Goal: Task Accomplishment & Management: Use online tool/utility

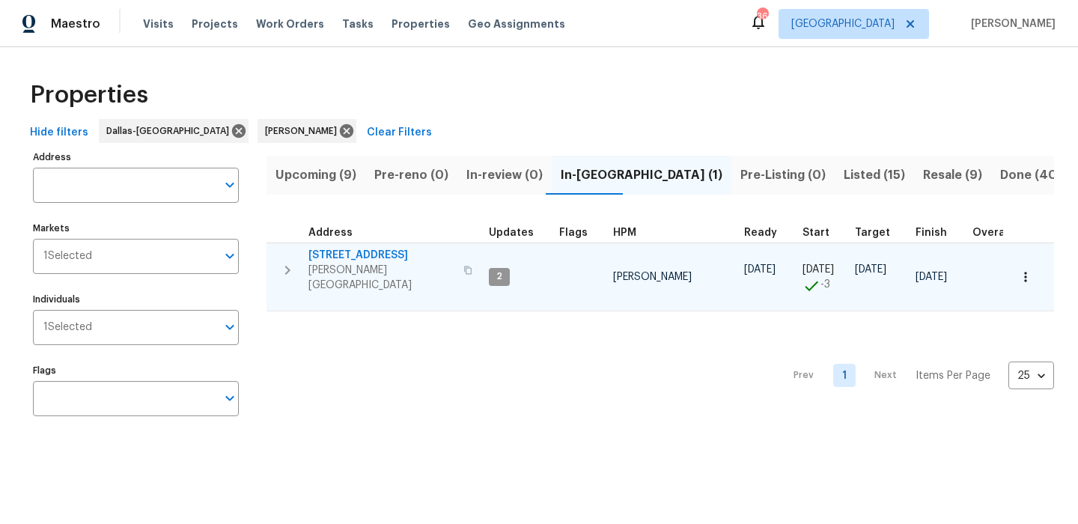
click at [332, 257] on span "[STREET_ADDRESS]" at bounding box center [381, 255] width 146 height 15
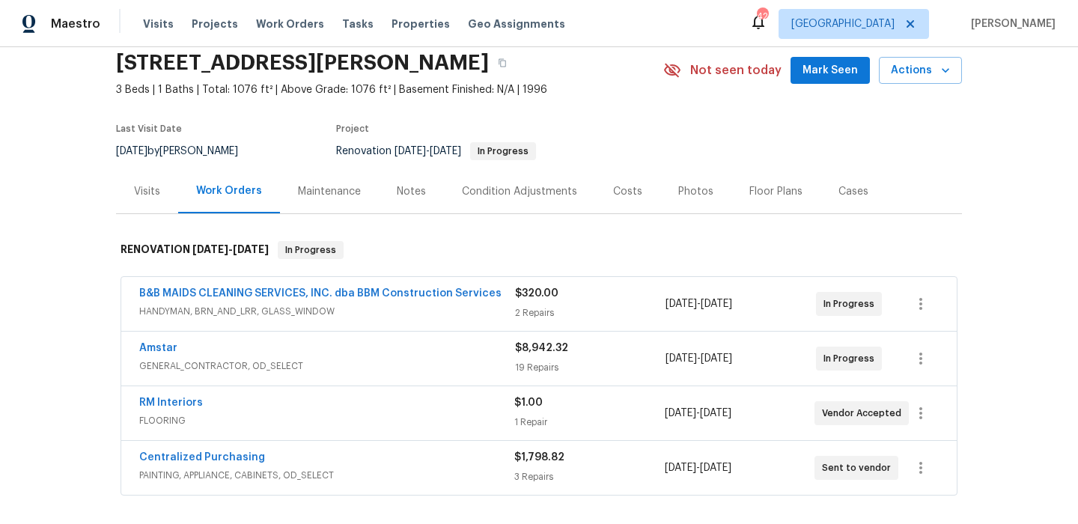
scroll to position [60, 0]
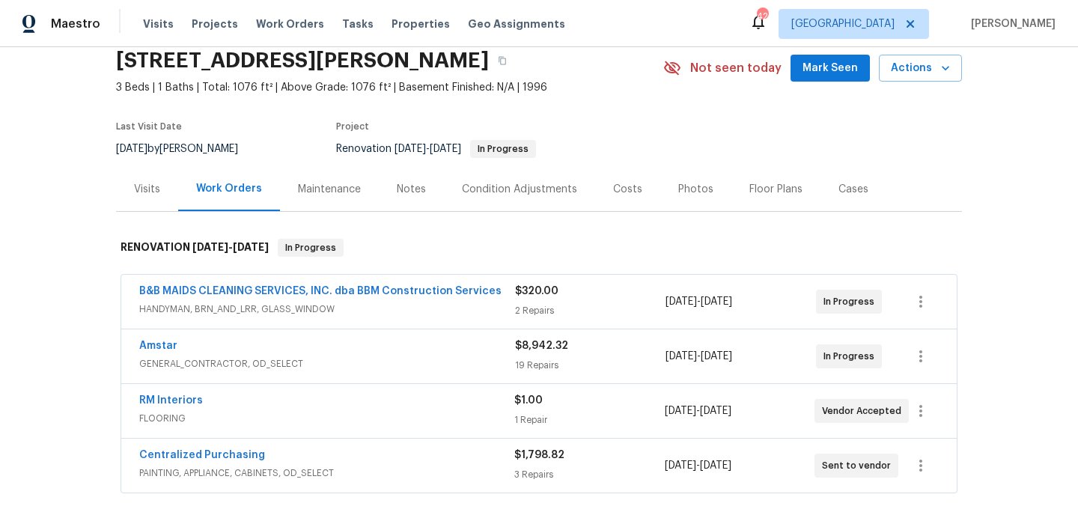
click at [627, 194] on div "Costs" at bounding box center [627, 189] width 29 height 15
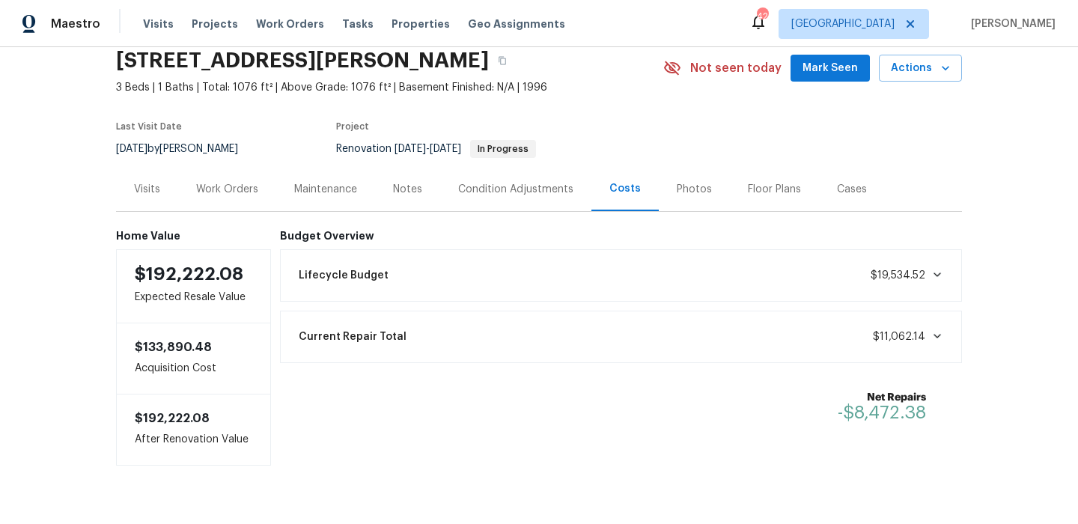
click at [211, 197] on div "Work Orders" at bounding box center [227, 189] width 98 height 44
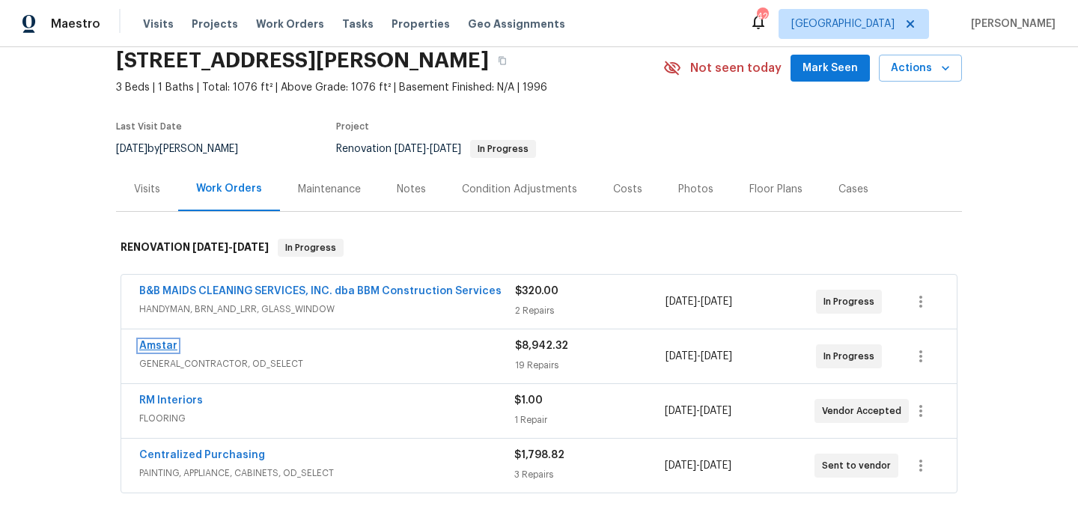
click at [164, 348] on link "Amstar" at bounding box center [158, 346] width 38 height 10
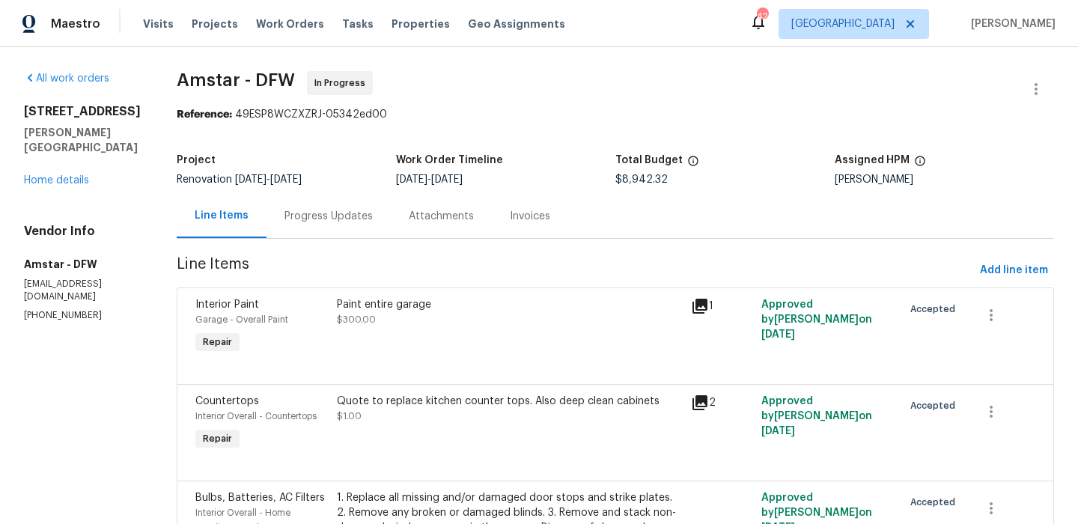
click at [475, 415] on div "Quote to replace kitchen counter tops. Also deep clean cabinets $1.00" at bounding box center [509, 409] width 345 height 30
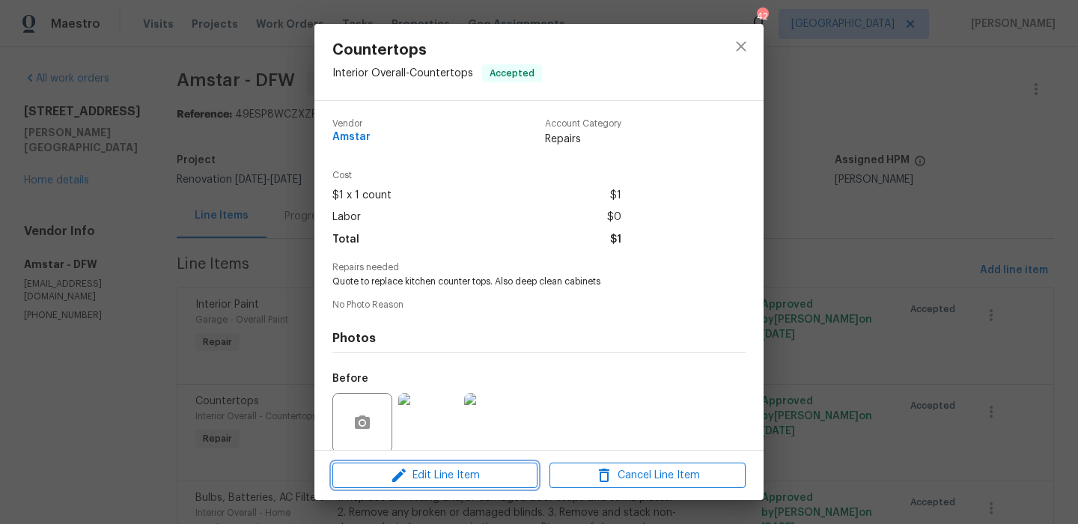
click at [457, 480] on span "Edit Line Item" at bounding box center [435, 475] width 196 height 19
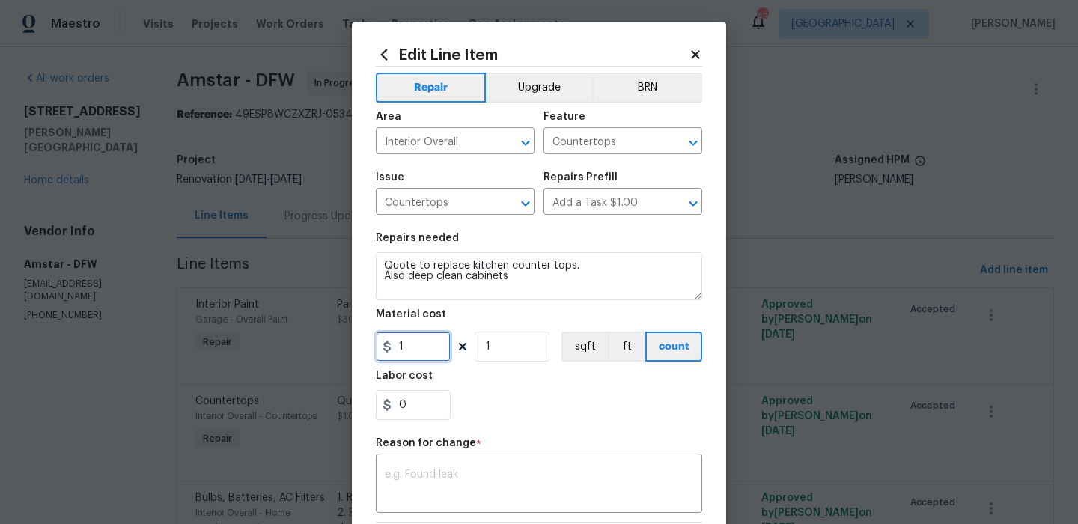
click at [420, 348] on input "1" at bounding box center [413, 347] width 75 height 30
type input "1650"
click at [442, 477] on textarea at bounding box center [539, 484] width 308 height 31
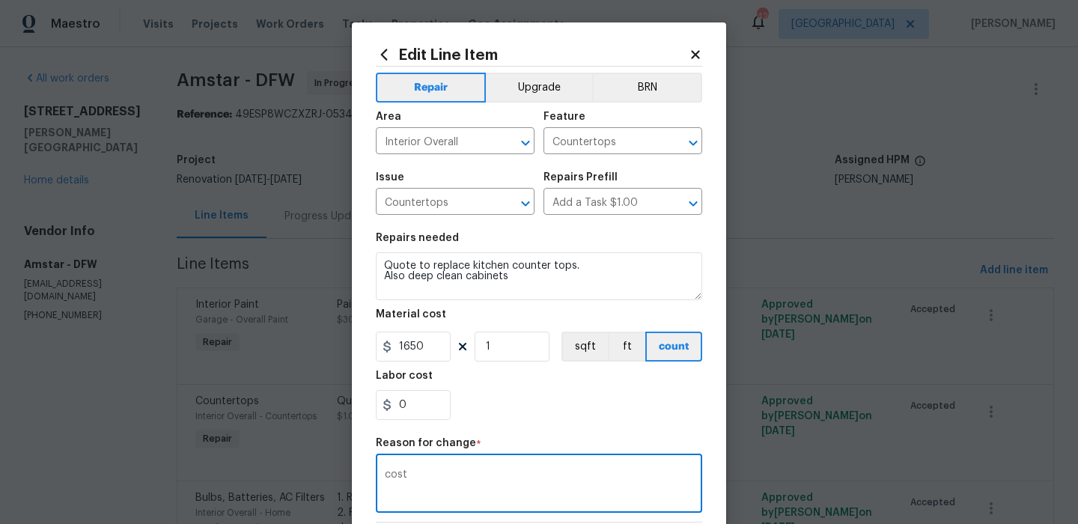
scroll to position [214, 0]
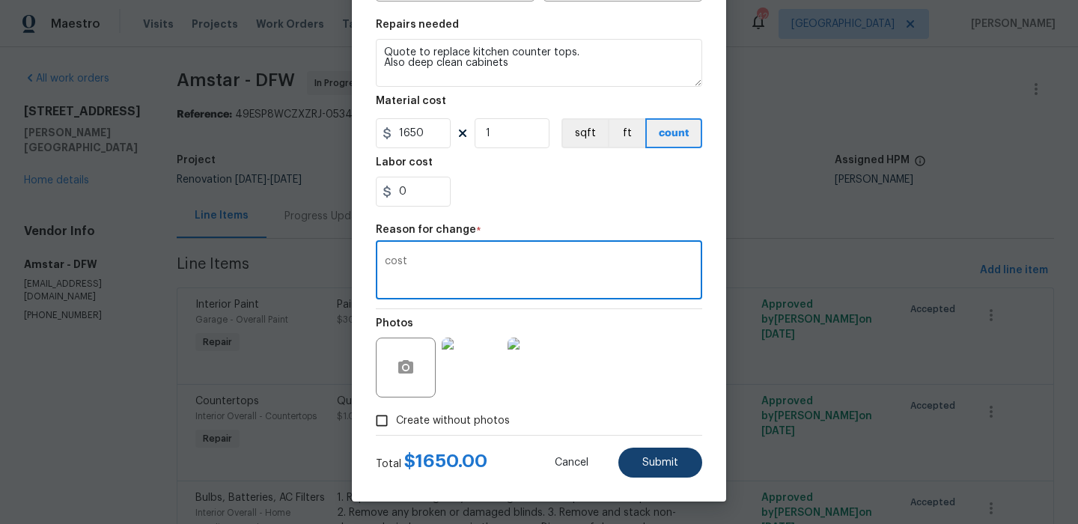
type textarea "cost"
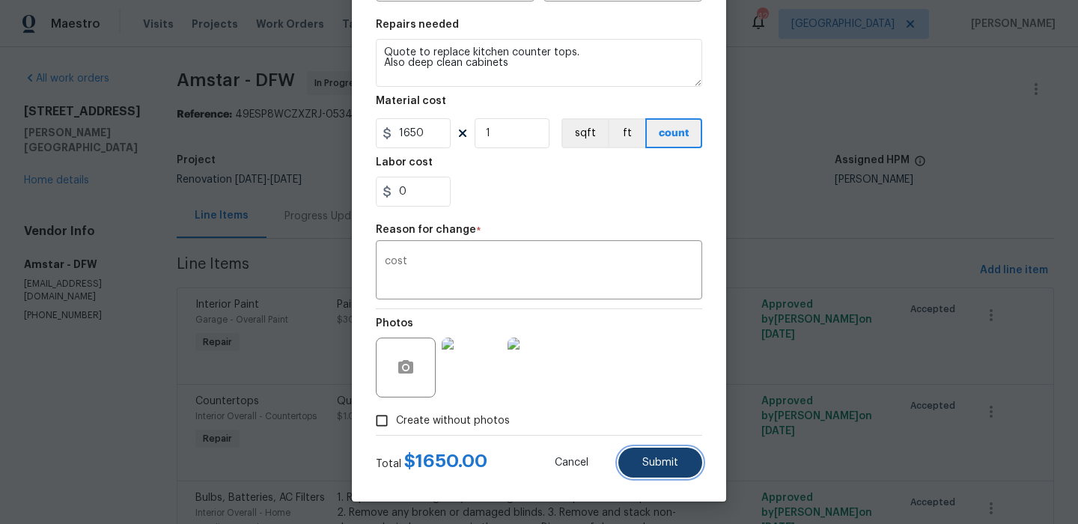
click at [668, 452] on button "Submit" at bounding box center [660, 463] width 84 height 30
type input "1"
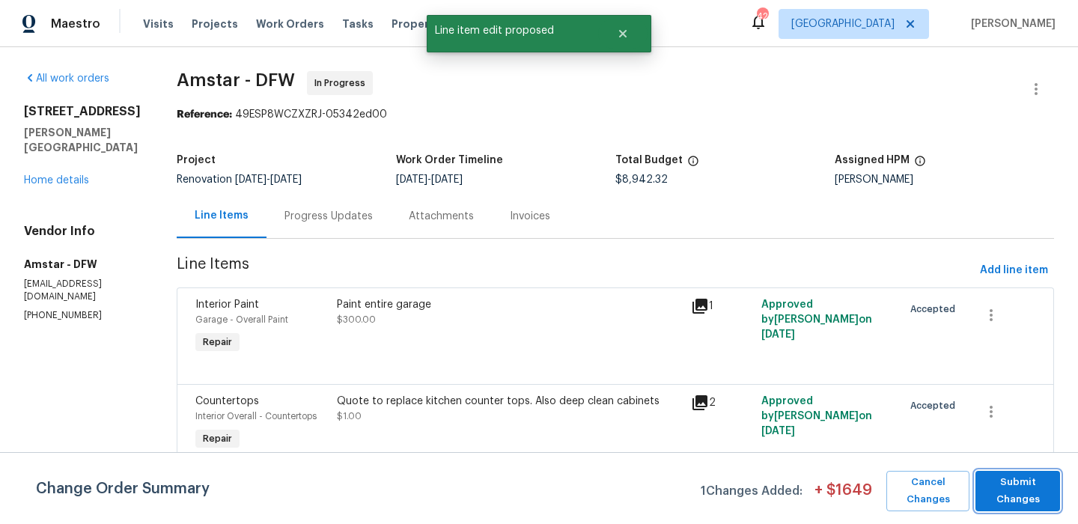
scroll to position [0, 0]
click at [1030, 499] on span "Submit Changes" at bounding box center [1018, 491] width 70 height 34
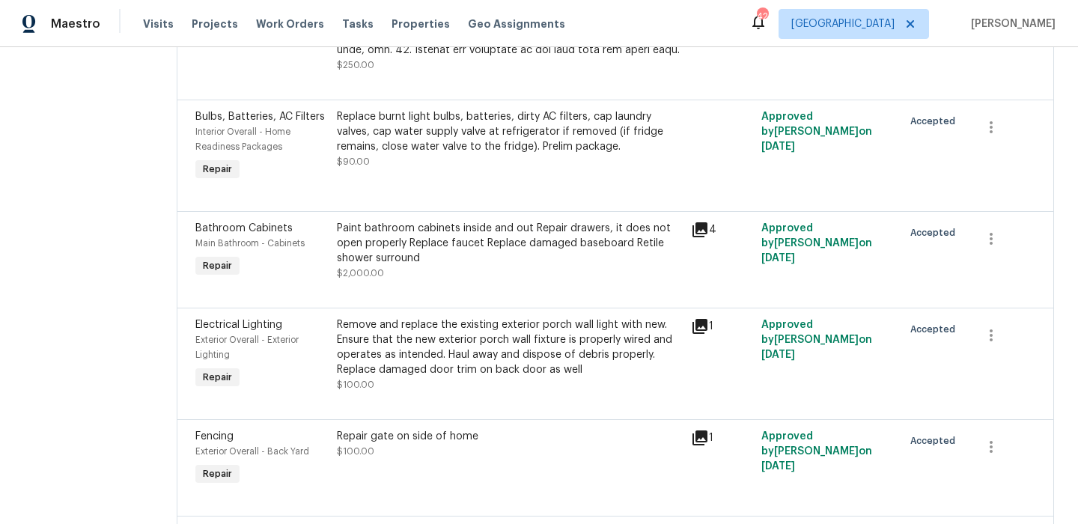
scroll to position [1424, 0]
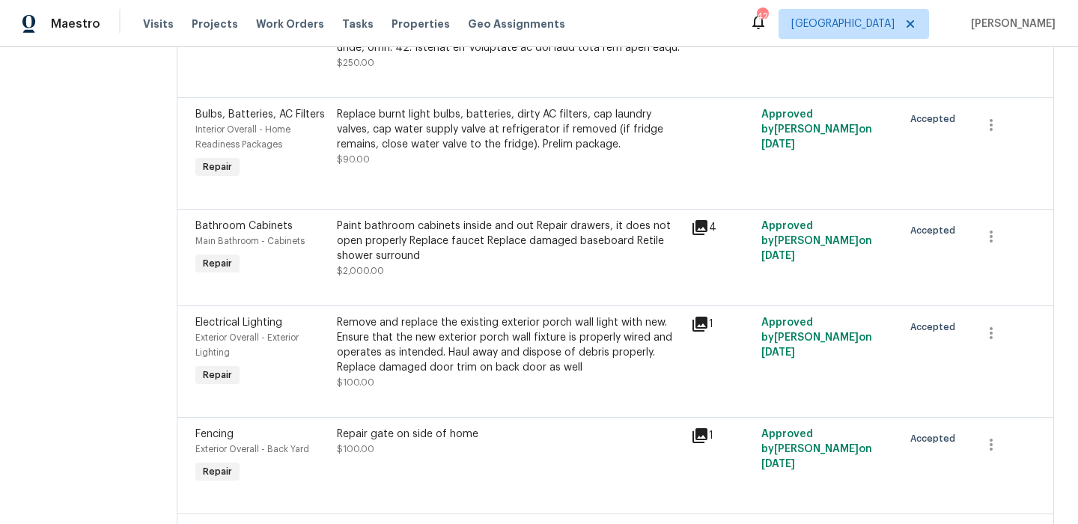
click at [693, 222] on icon at bounding box center [699, 227] width 15 height 15
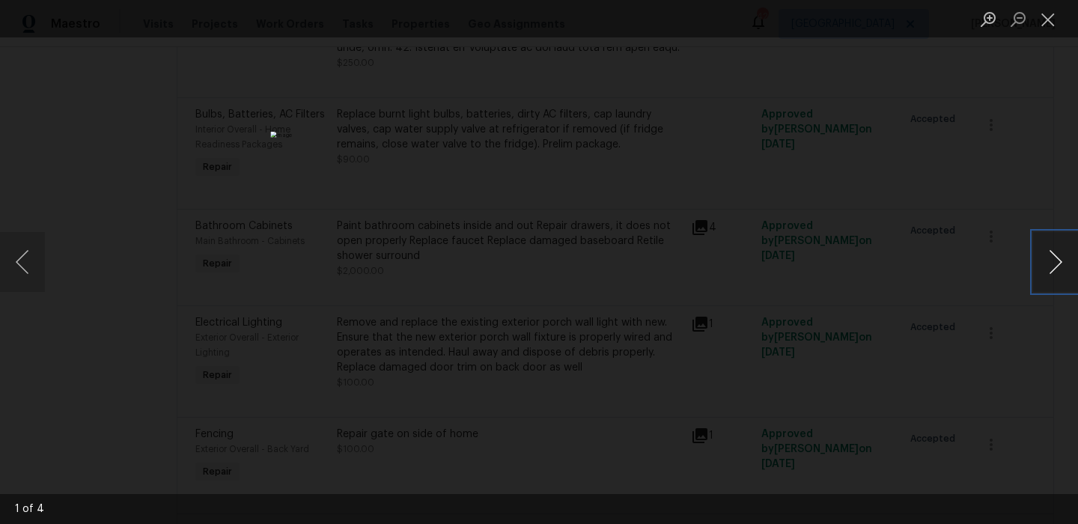
click at [1067, 274] on button "Next image" at bounding box center [1055, 262] width 45 height 60
click at [1055, 25] on button "Close lightbox" at bounding box center [1048, 19] width 30 height 26
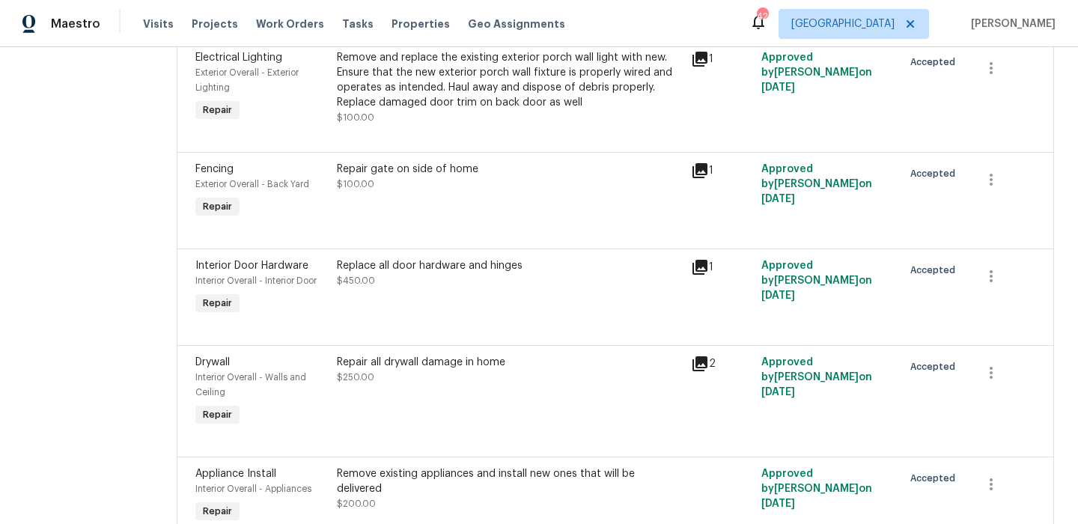
scroll to position [1720, 0]
